Goal: Check status: Check status

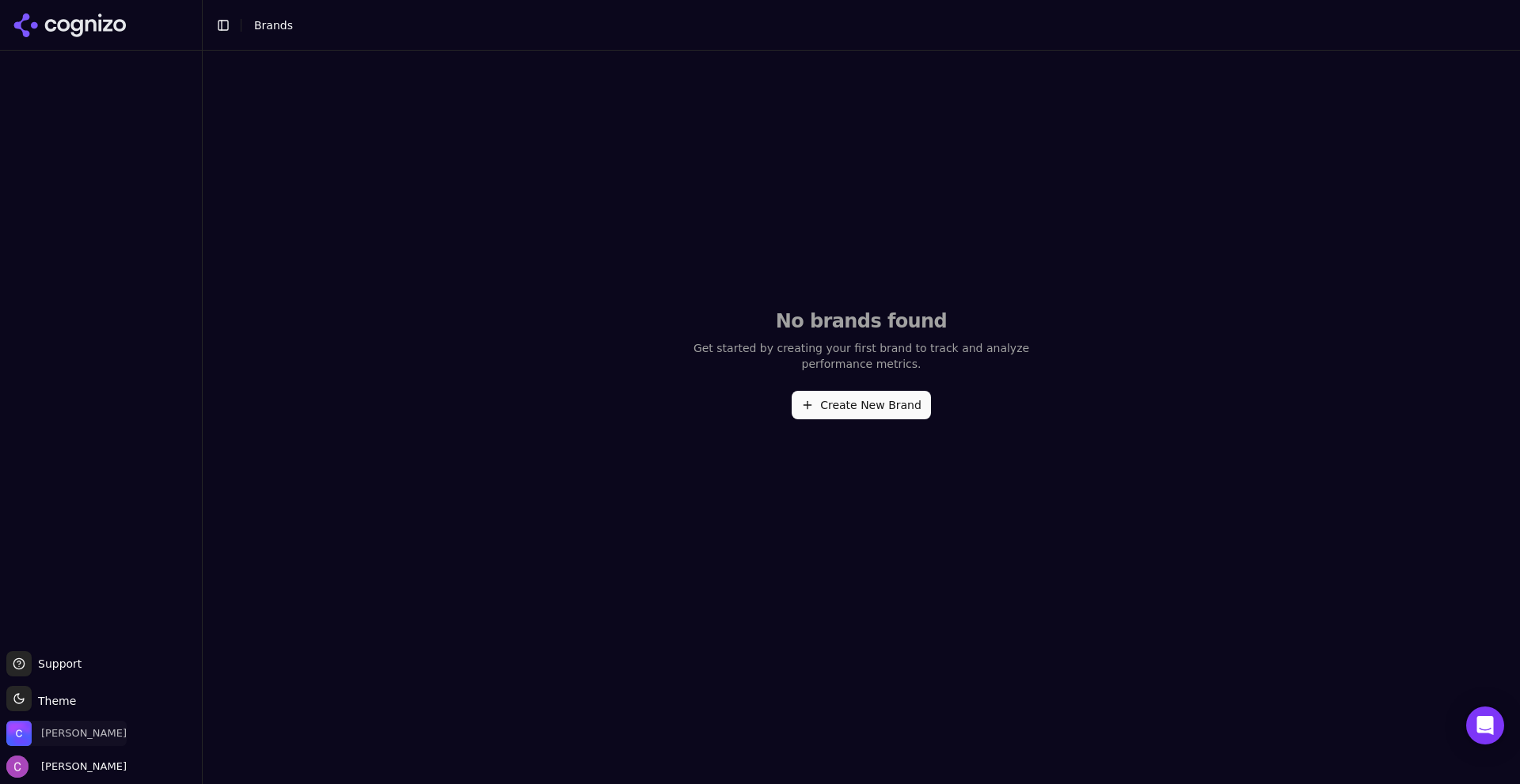
click at [86, 739] on span "[PERSON_NAME]" at bounding box center [84, 734] width 86 height 14
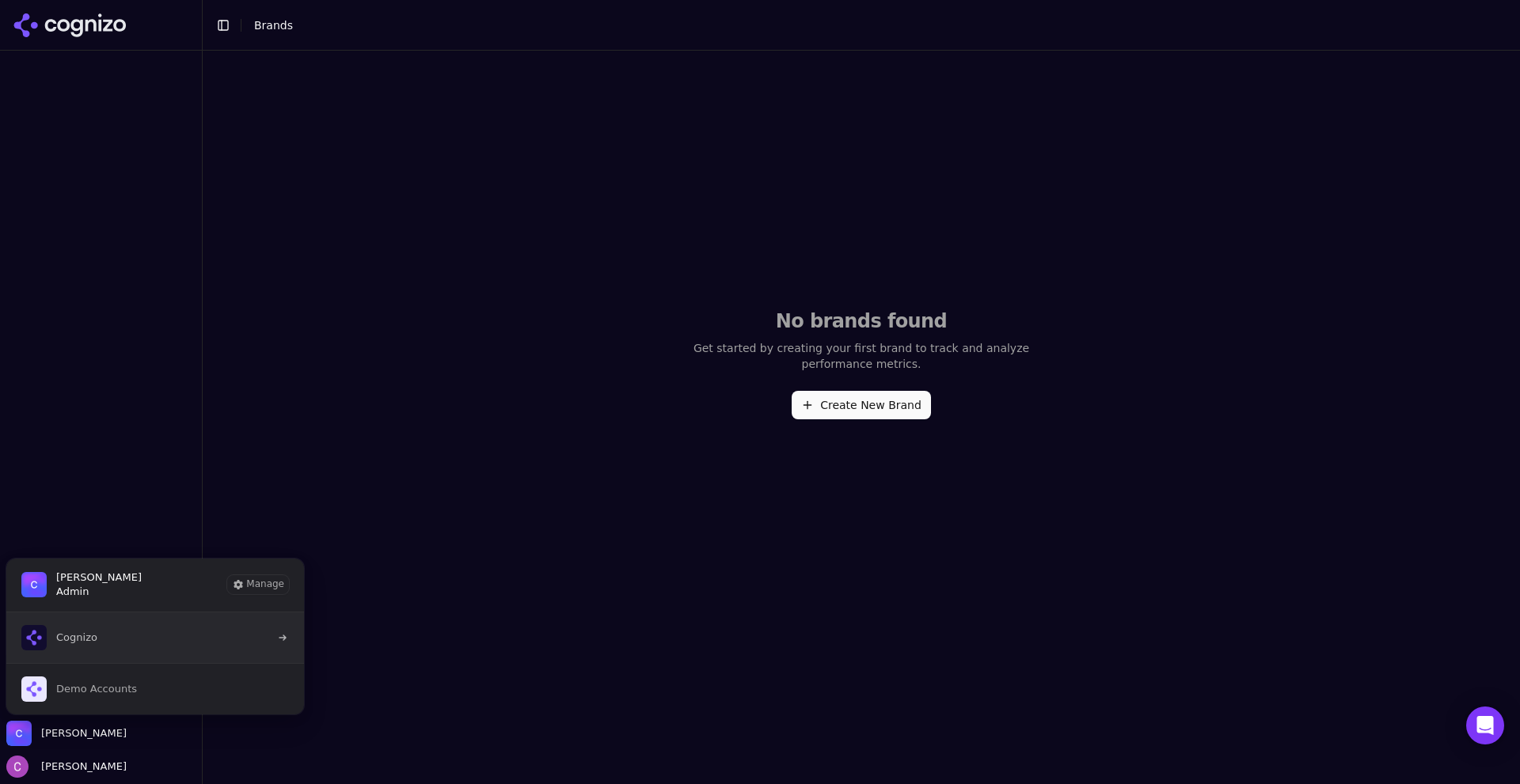
click at [108, 644] on button "Cognizo" at bounding box center [155, 638] width 299 height 50
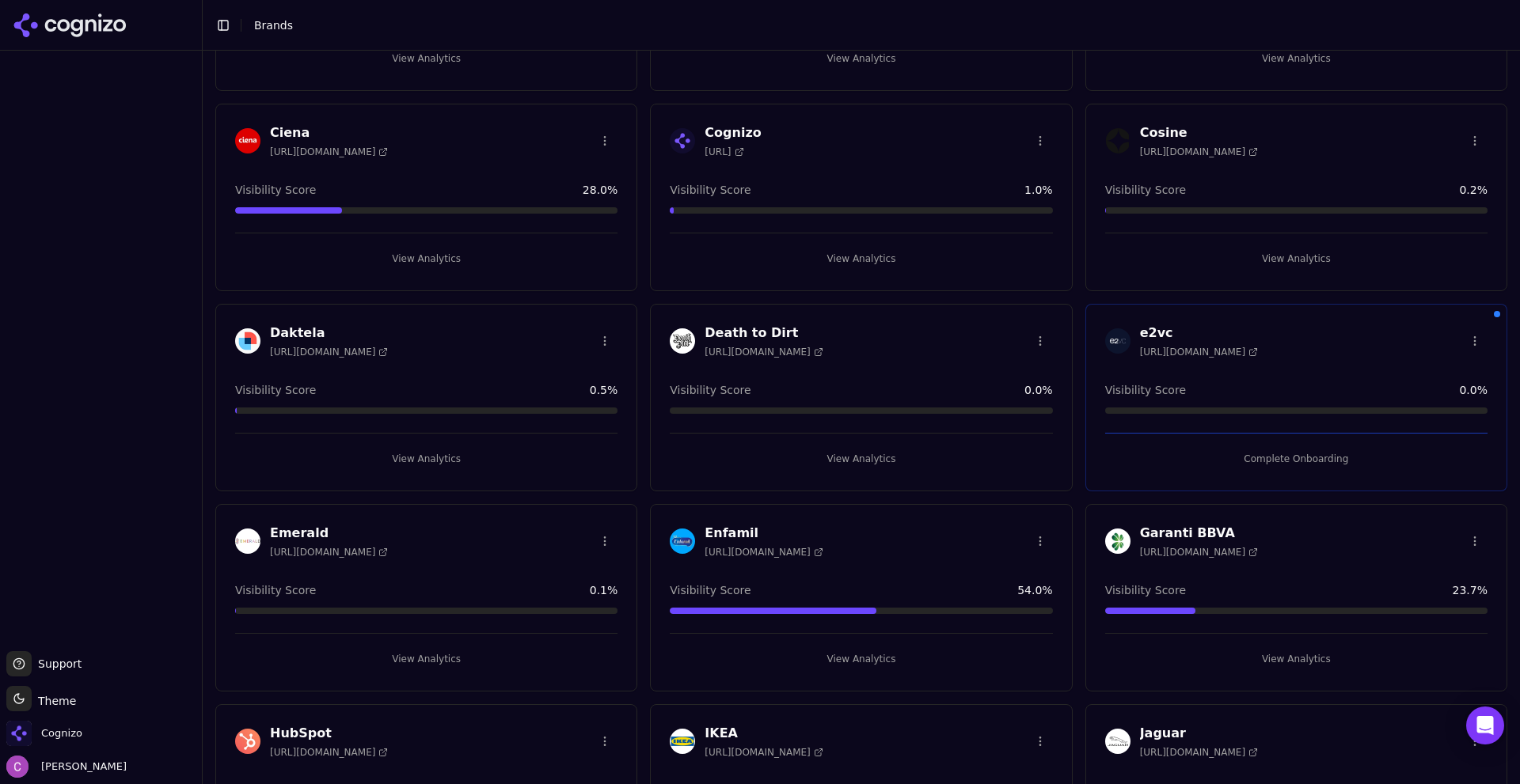
scroll to position [949, 0]
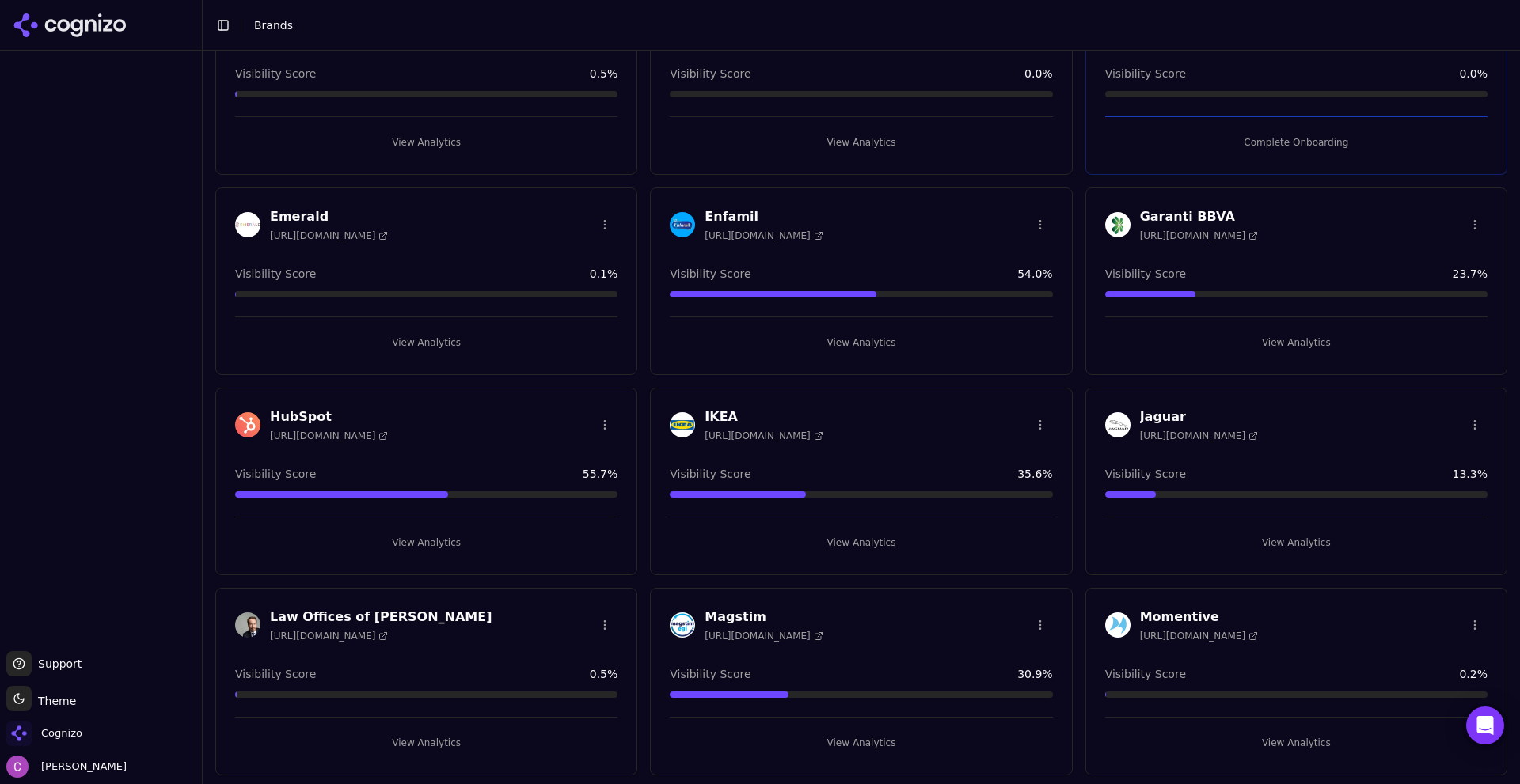
click at [452, 545] on button "View Analytics" at bounding box center [426, 543] width 382 height 25
